Goal: Task Accomplishment & Management: Manage account settings

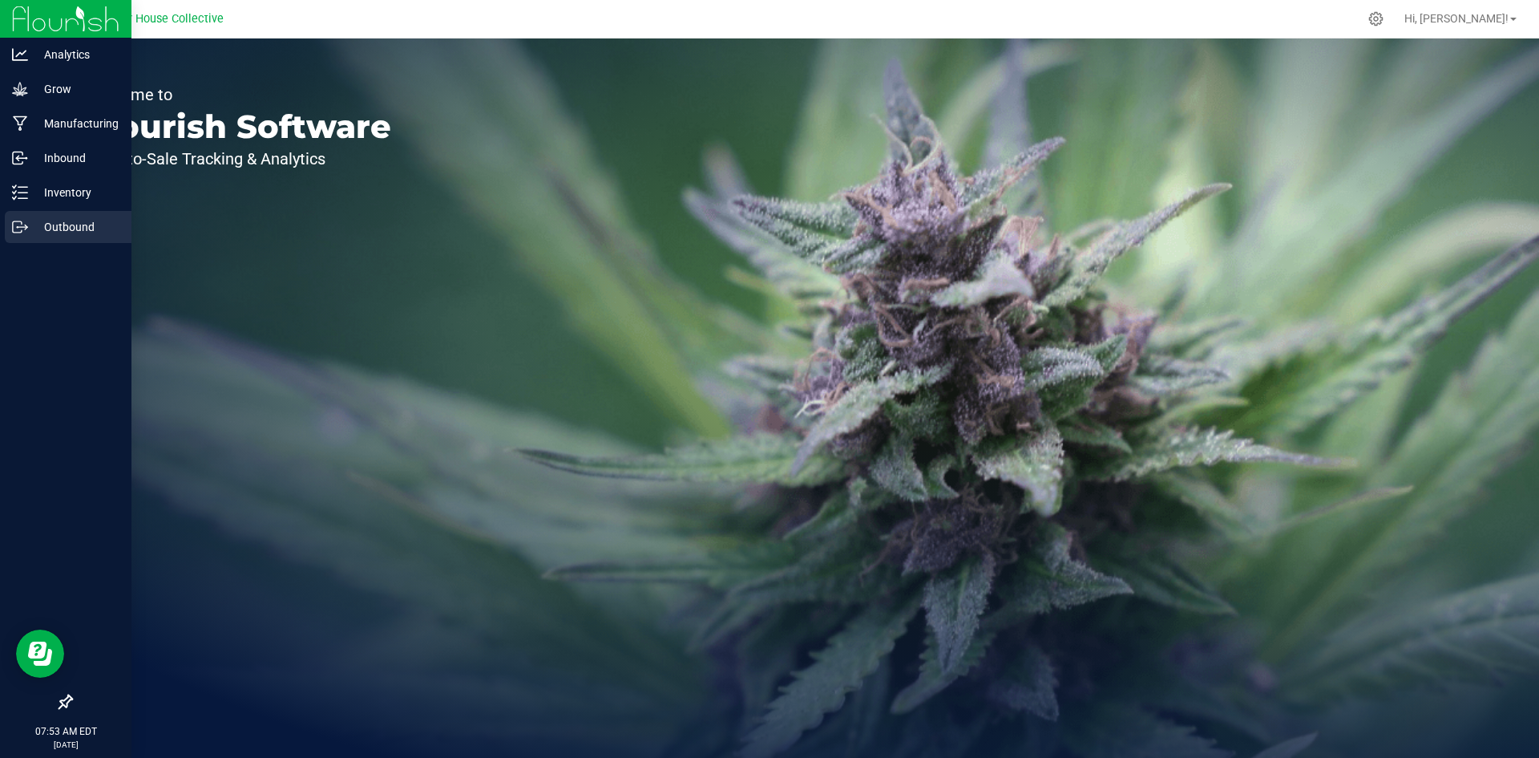
click at [67, 222] on p "Outbound" at bounding box center [76, 226] width 96 height 19
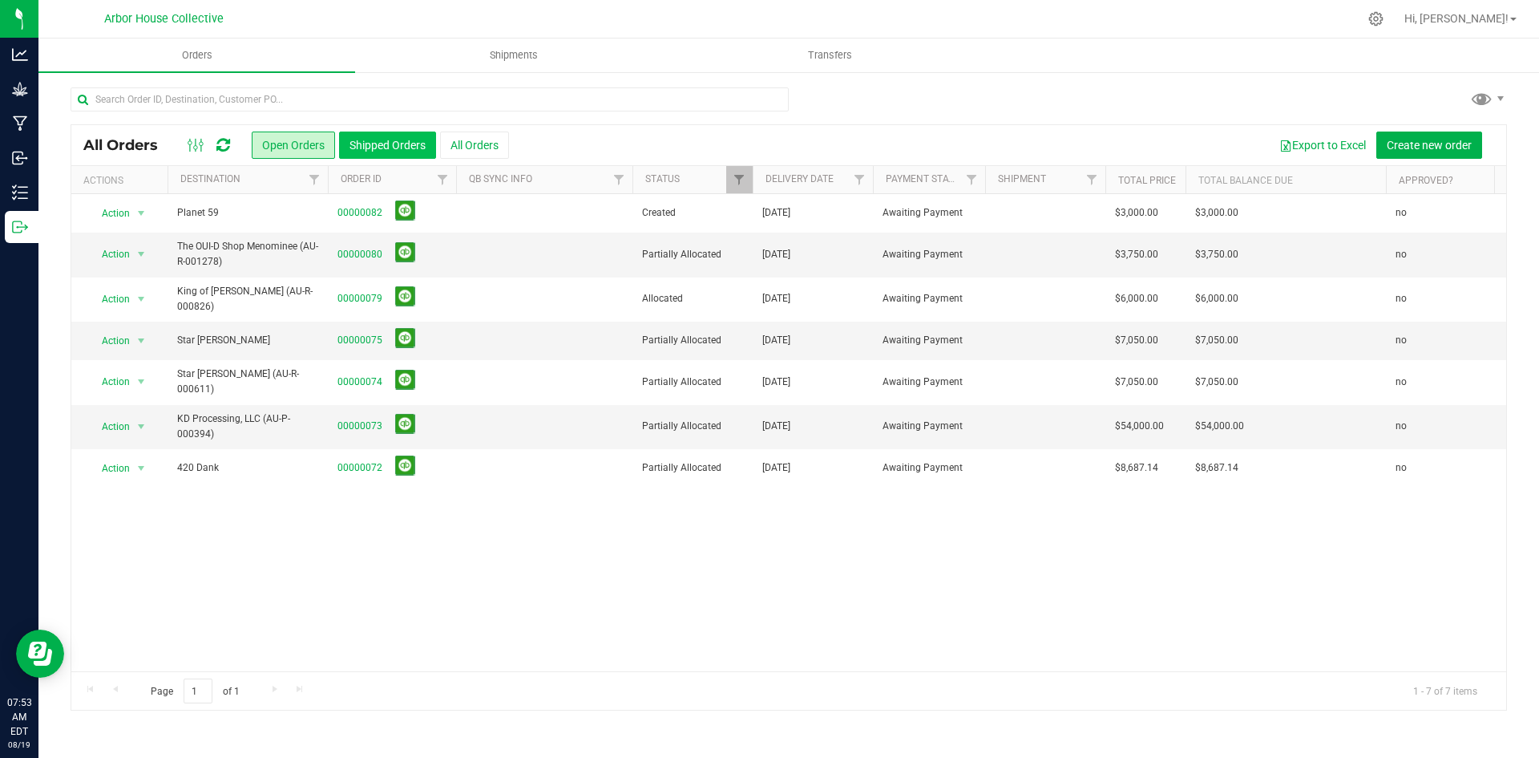
click at [386, 140] on button "Shipped Orders" at bounding box center [387, 144] width 97 height 27
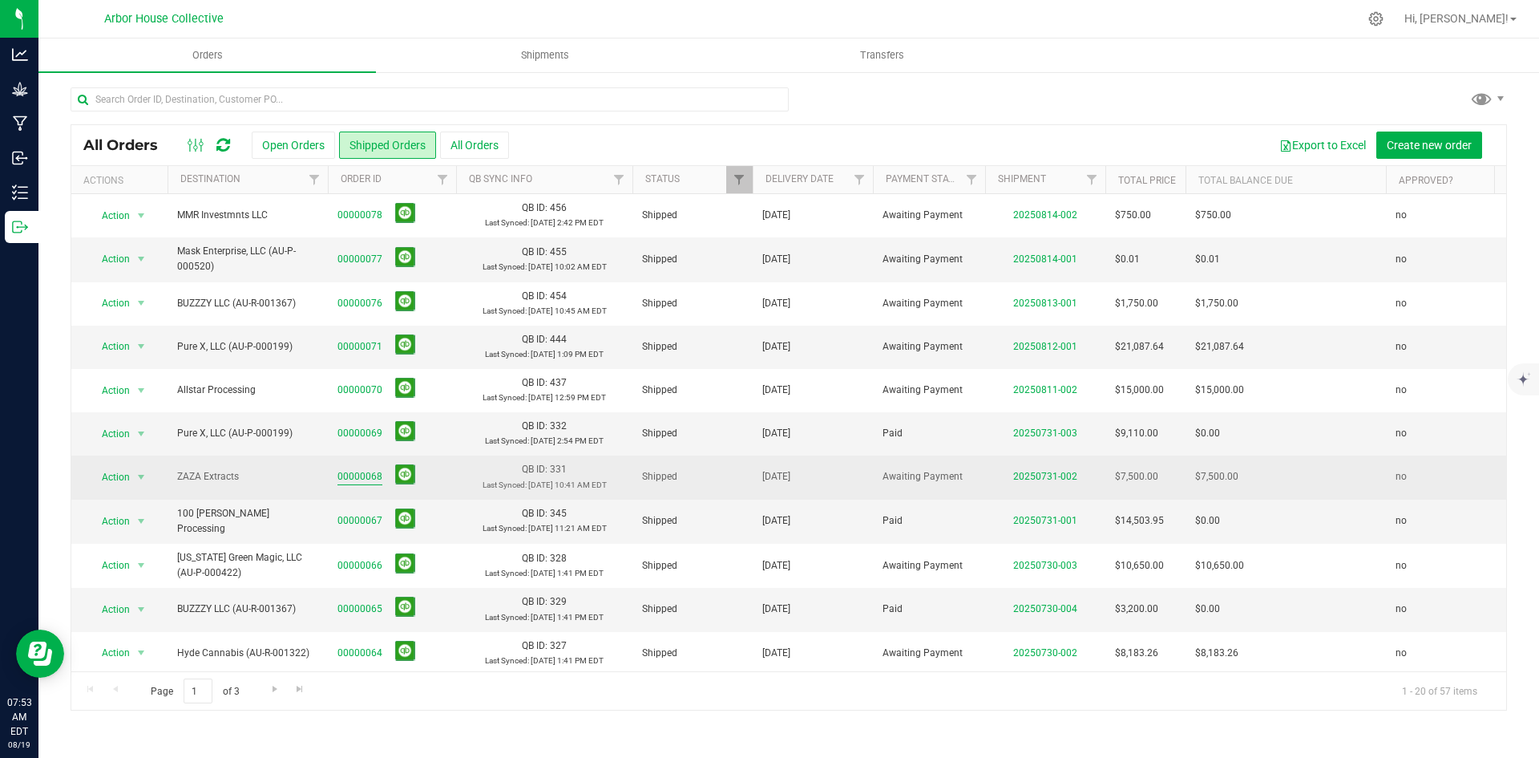
click at [354, 477] on link "00000068" at bounding box center [359, 476] width 45 height 15
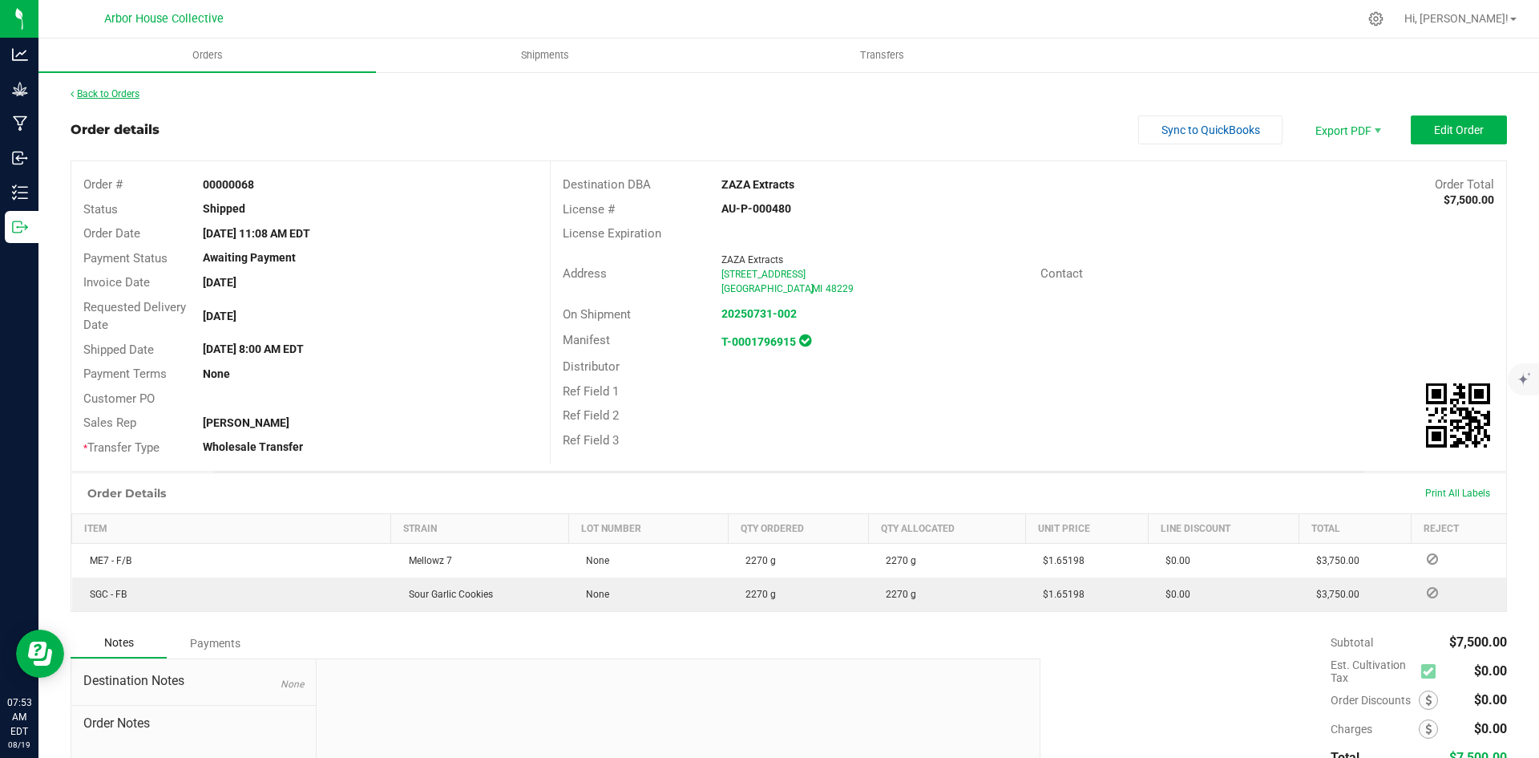
click at [112, 88] on link "Back to Orders" at bounding box center [105, 93] width 69 height 11
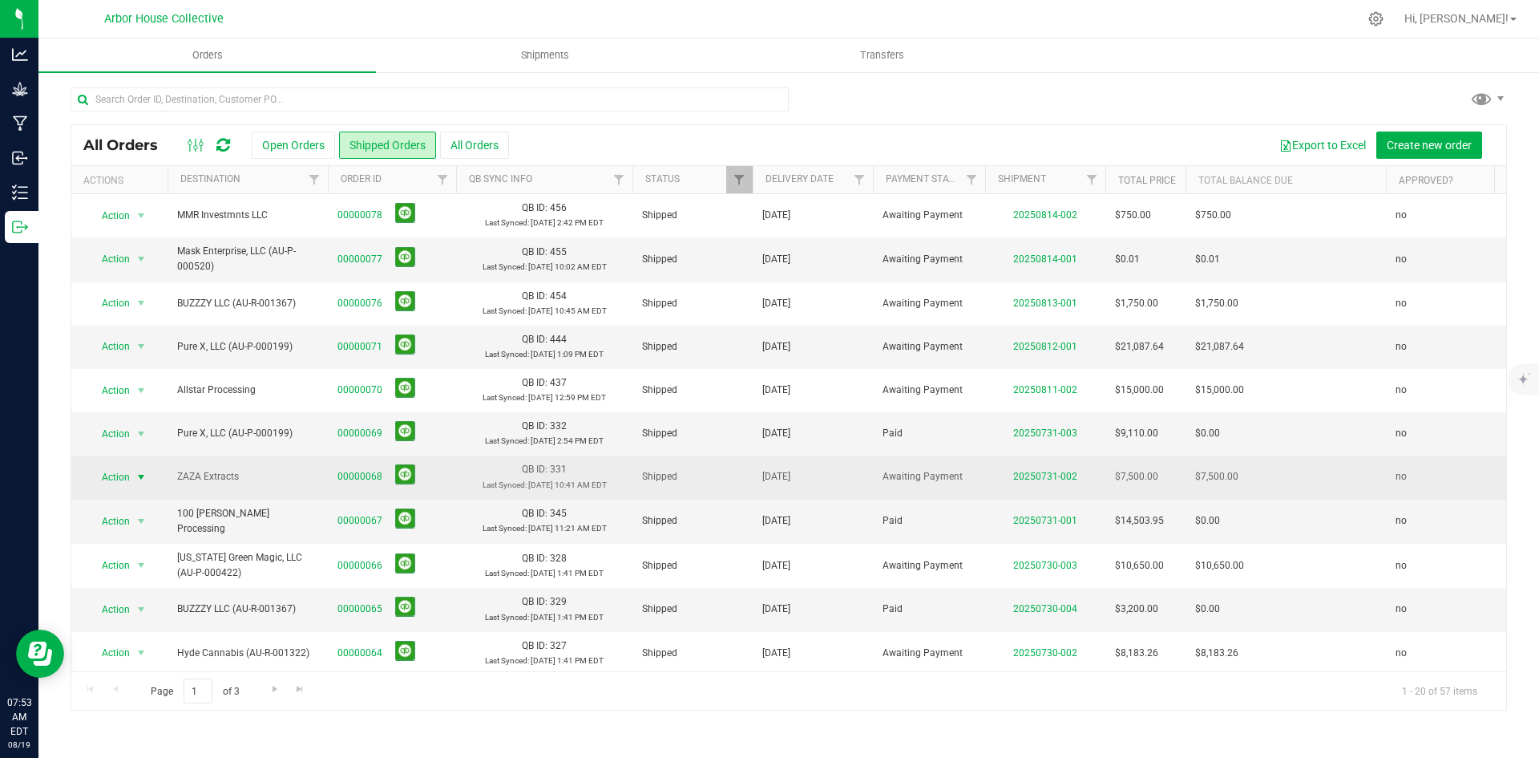
click at [140, 475] on span "select" at bounding box center [141, 477] width 13 height 13
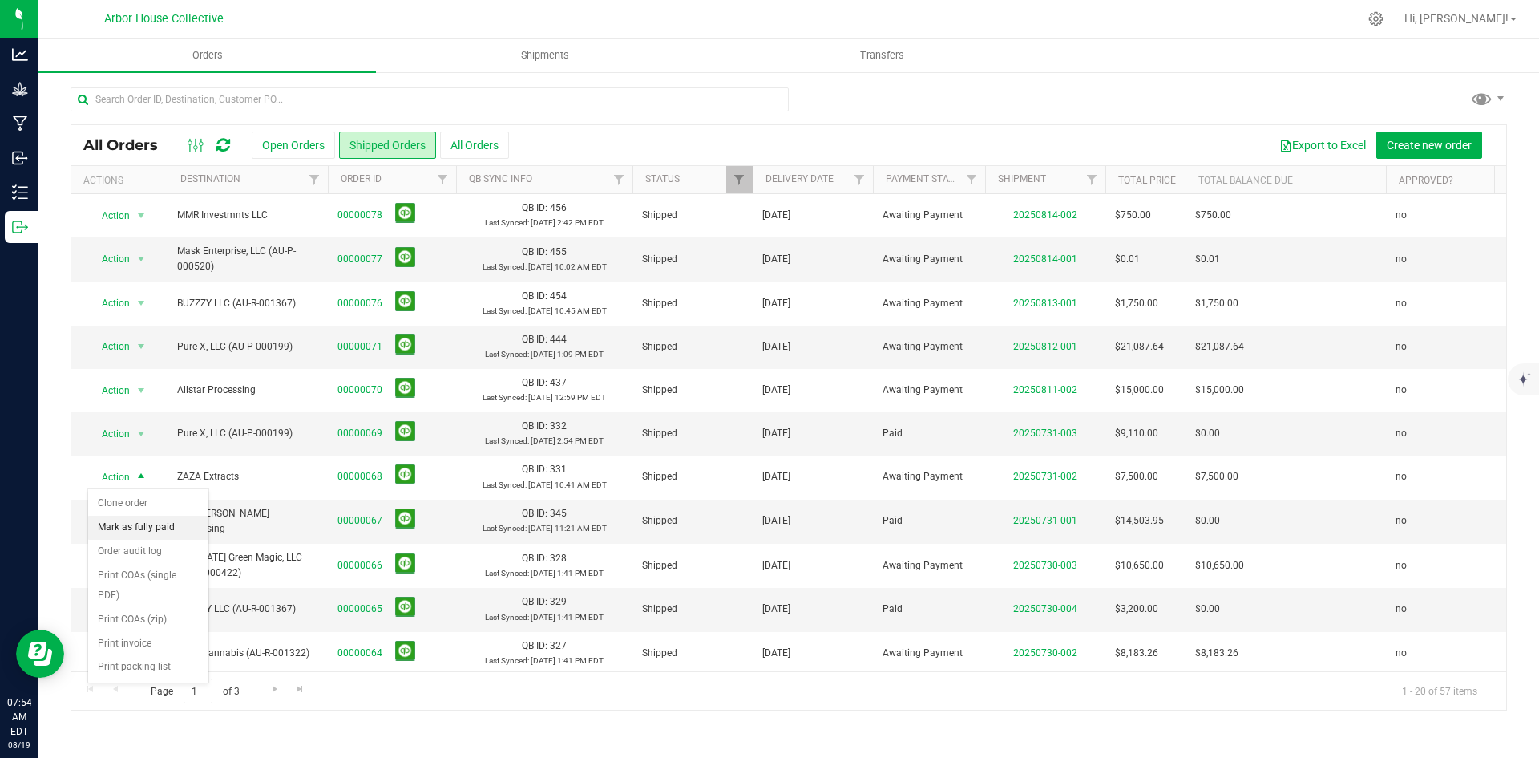
click at [135, 523] on li "Mark as fully paid" at bounding box center [148, 527] width 120 height 24
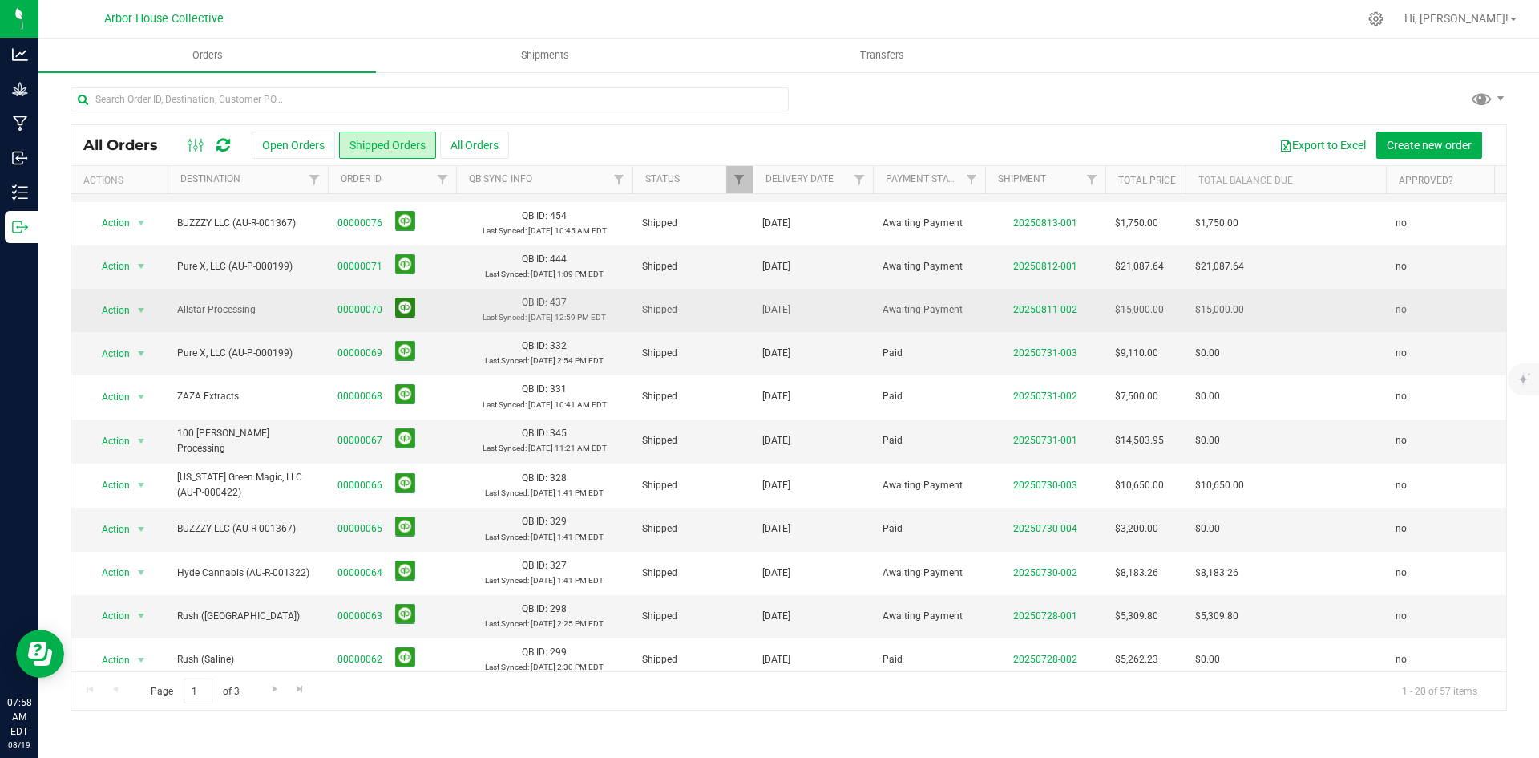
scroll to position [160, 0]
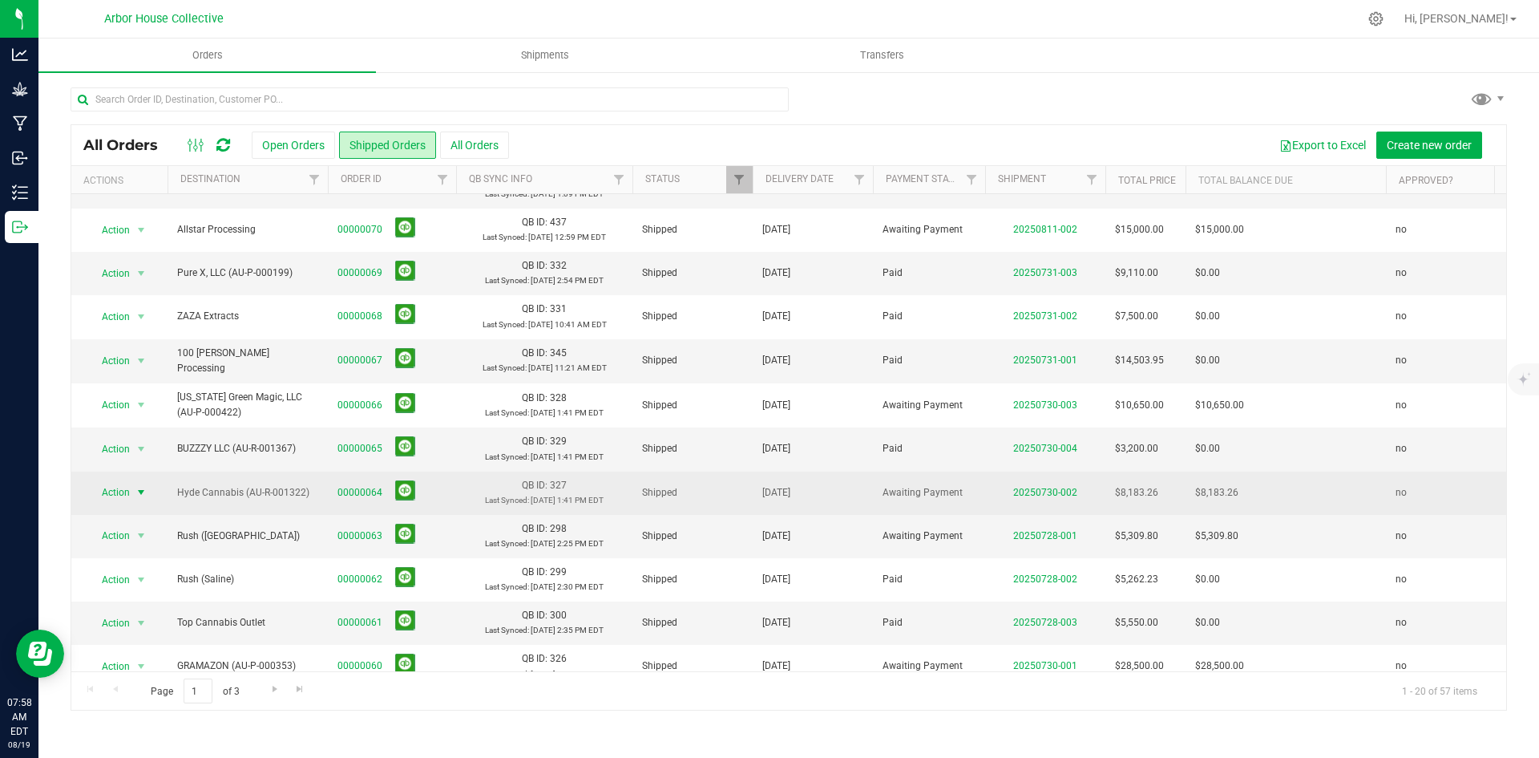
click at [143, 491] on span "select" at bounding box center [141, 492] width 13 height 13
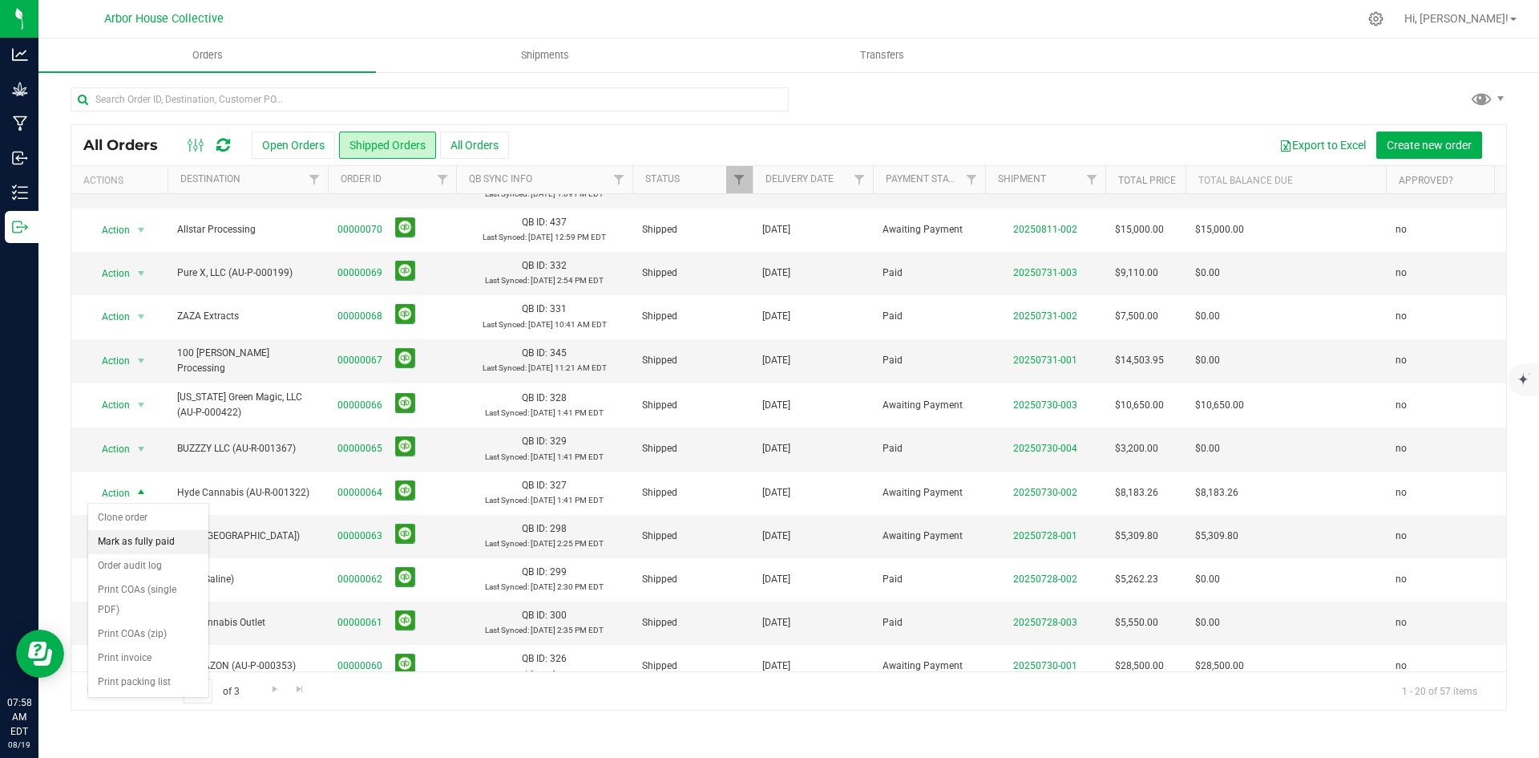
click at [150, 537] on li "Mark as fully paid" at bounding box center [148, 542] width 120 height 24
